Goal: Check status: Check status

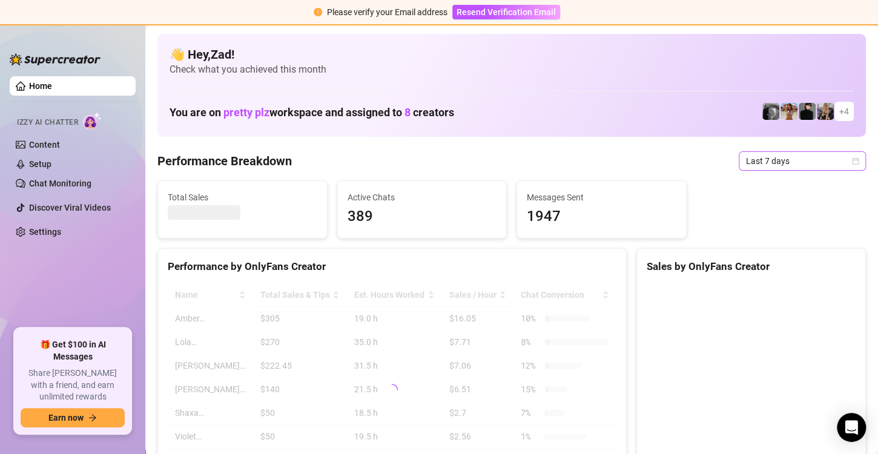
click at [774, 170] on div "Last 7 days" at bounding box center [802, 160] width 127 height 19
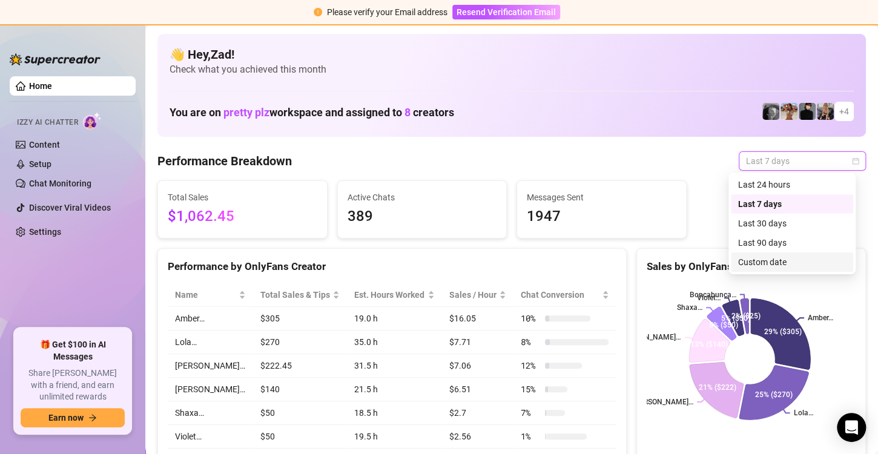
click at [753, 257] on div "Custom date" at bounding box center [792, 262] width 108 height 13
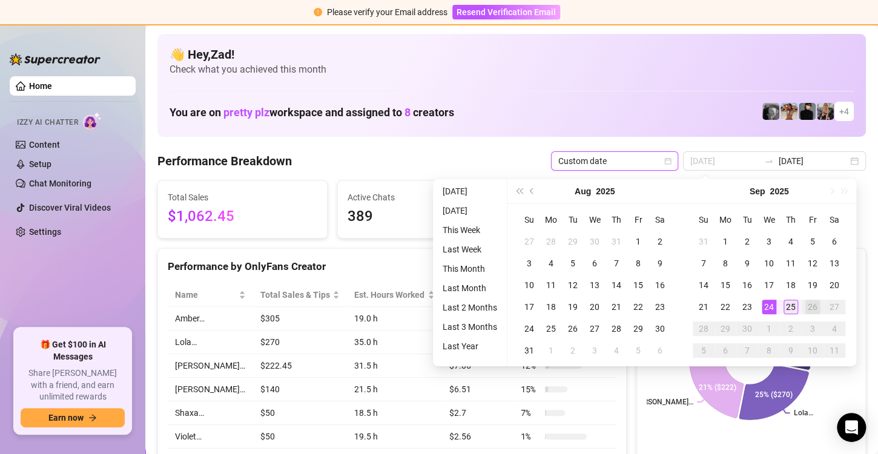
type input "[DATE]"
click at [789, 314] on td "25" at bounding box center [791, 307] width 22 height 22
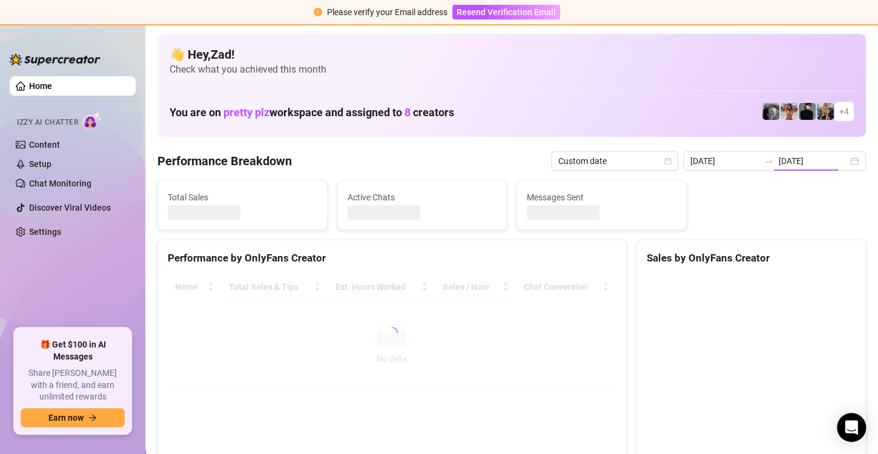
type input "[DATE]"
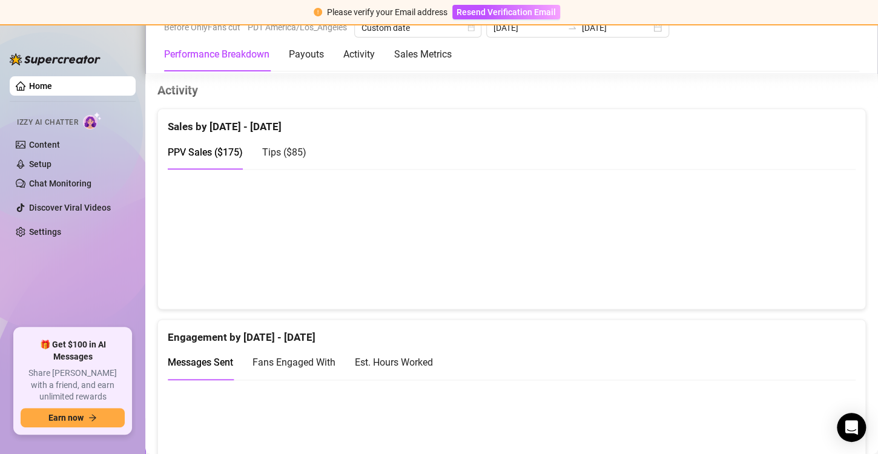
scroll to position [683, 0]
